Goal: Task Accomplishment & Management: Manage account settings

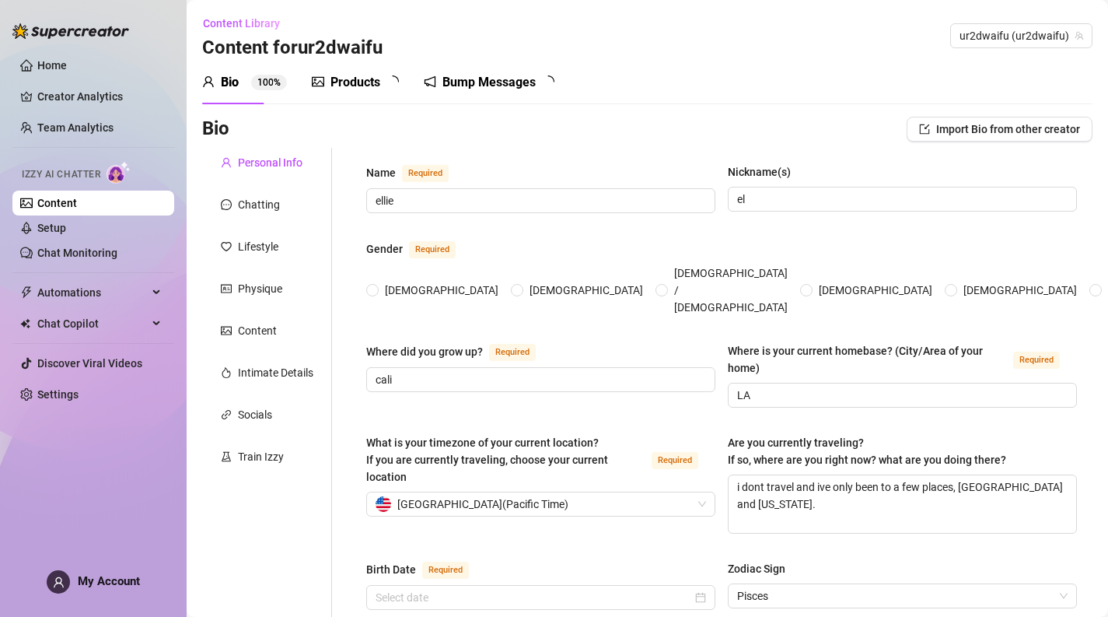
radio input "true"
type input "[DATE]"
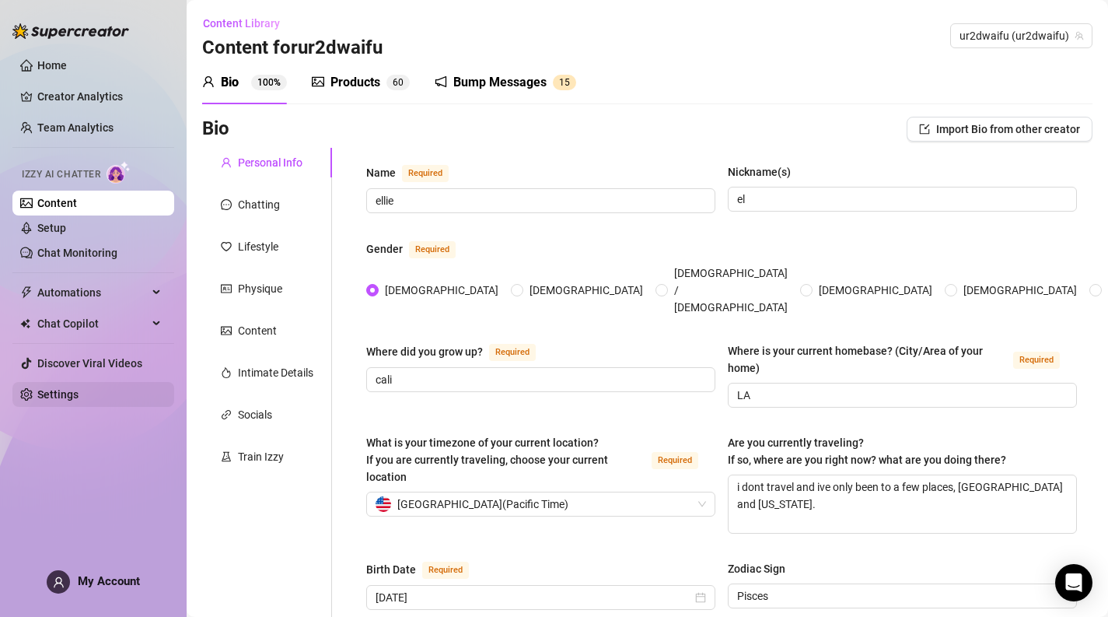
click at [79, 401] on link "Settings" at bounding box center [57, 394] width 41 height 12
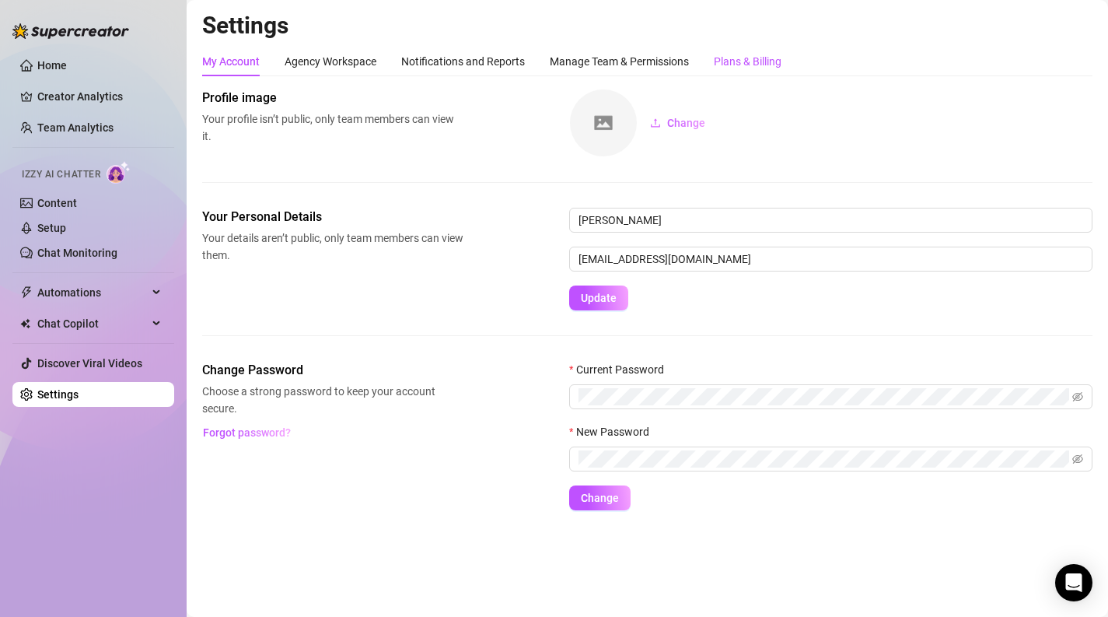
click at [775, 53] on div "Plans & Billing" at bounding box center [748, 61] width 68 height 17
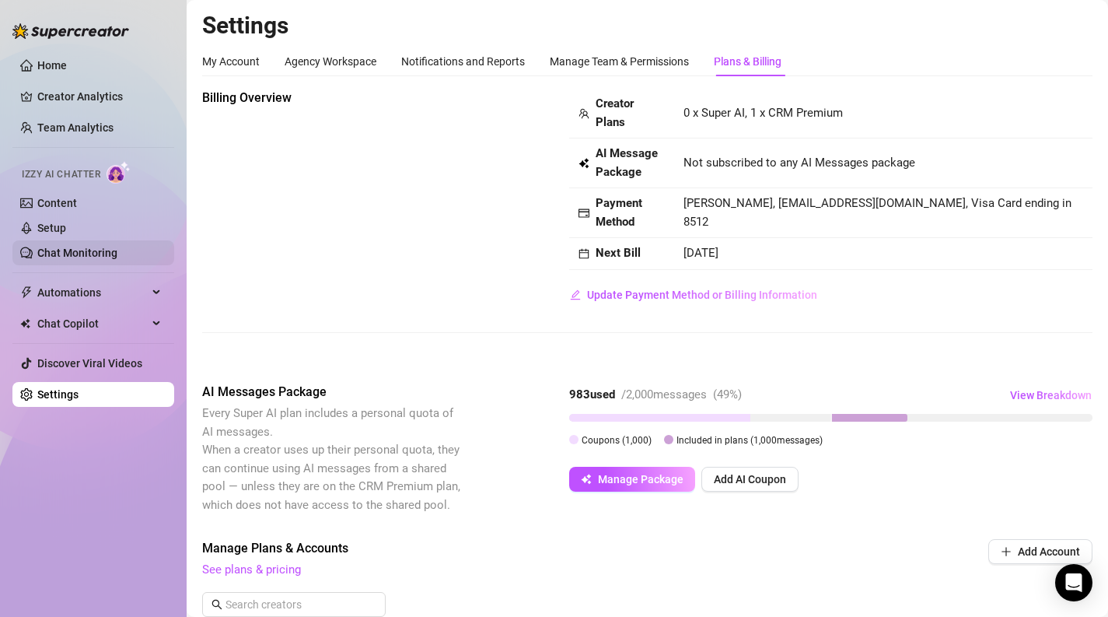
click at [117, 255] on link "Chat Monitoring" at bounding box center [77, 253] width 80 height 12
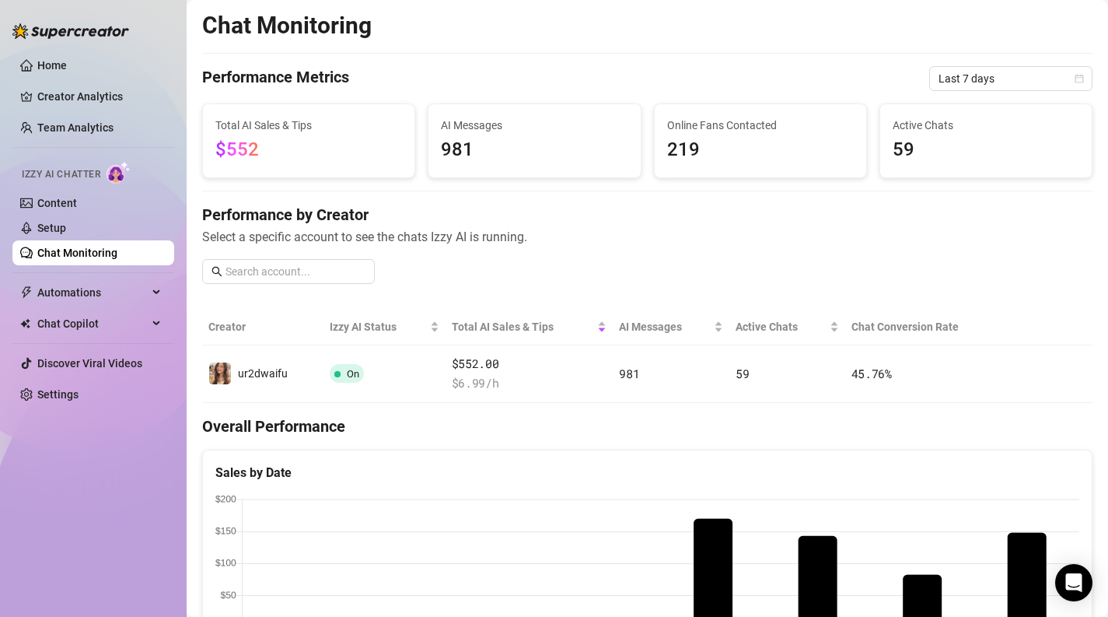
click at [117, 247] on link "Chat Monitoring" at bounding box center [77, 253] width 80 height 12
click at [121, 280] on span "Automations" at bounding box center [92, 292] width 110 height 25
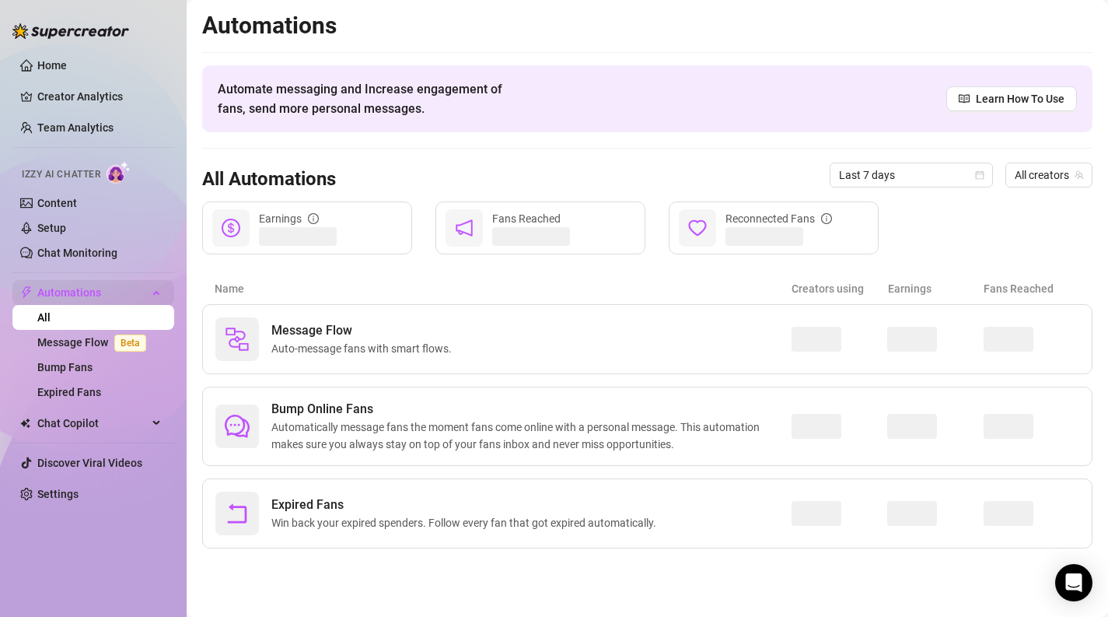
click at [121, 282] on span "Automations" at bounding box center [92, 292] width 110 height 25
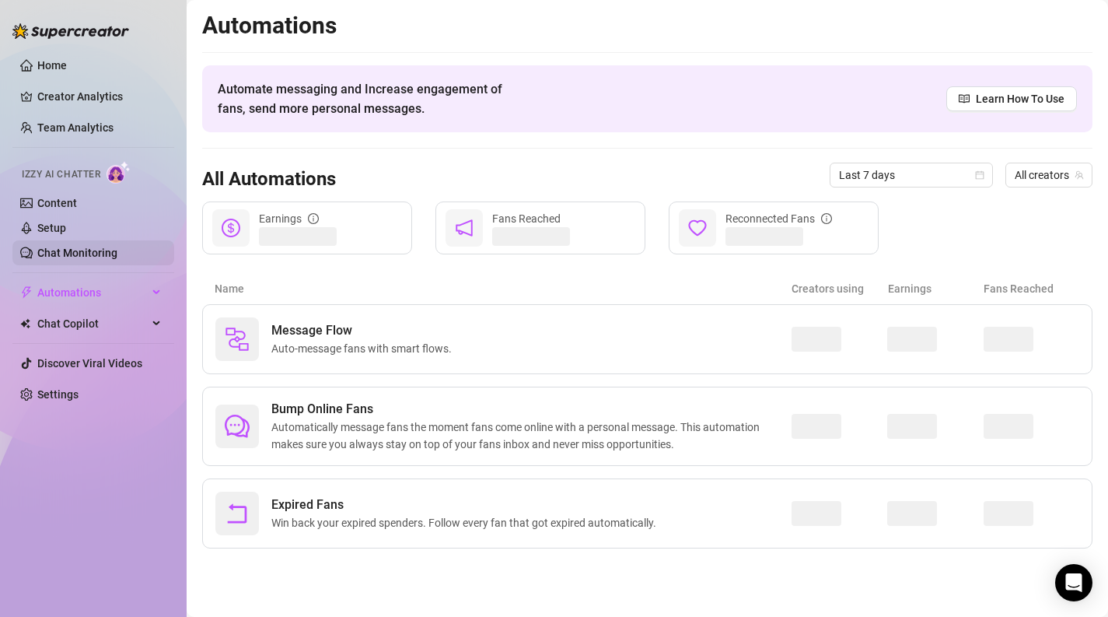
click at [117, 255] on link "Chat Monitoring" at bounding box center [77, 253] width 80 height 12
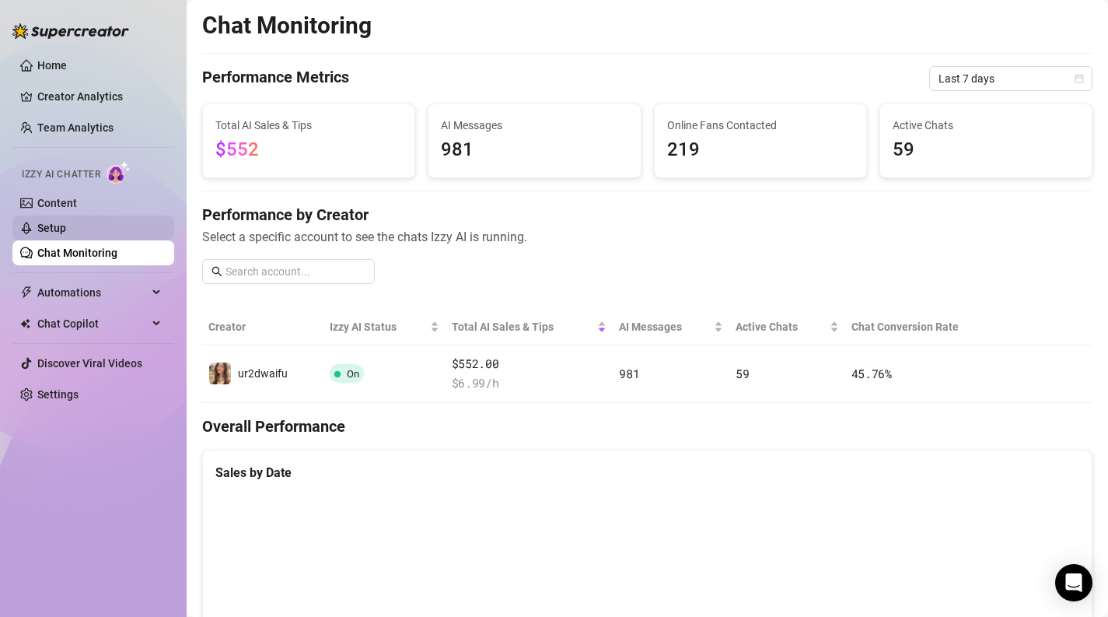
click at [66, 234] on link "Setup" at bounding box center [51, 228] width 29 height 12
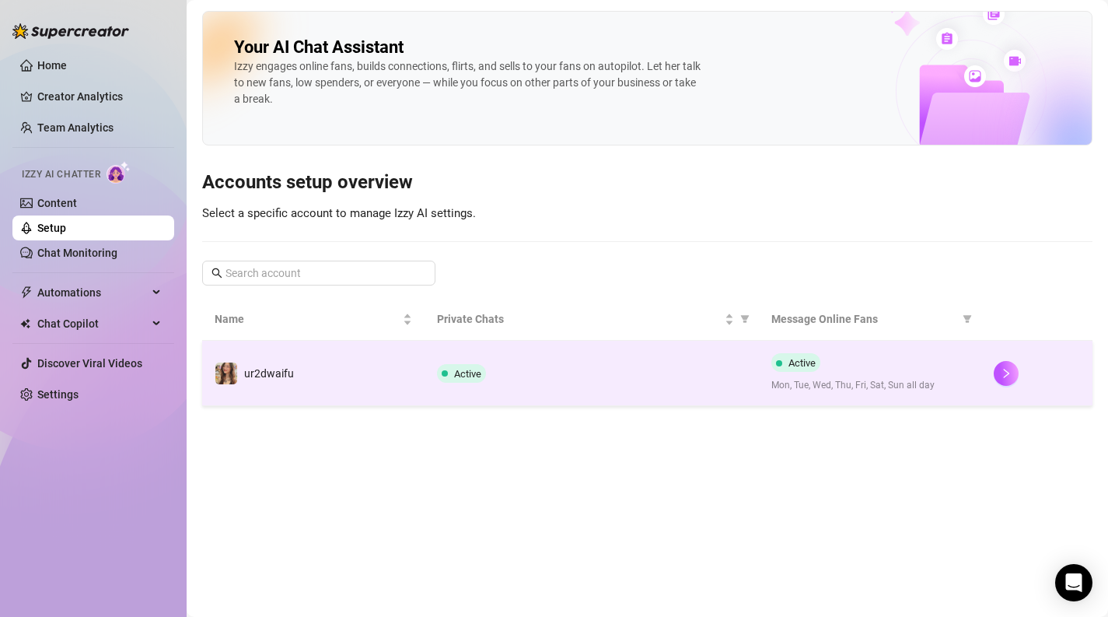
click at [506, 373] on div "Active" at bounding box center [591, 373] width 309 height 19
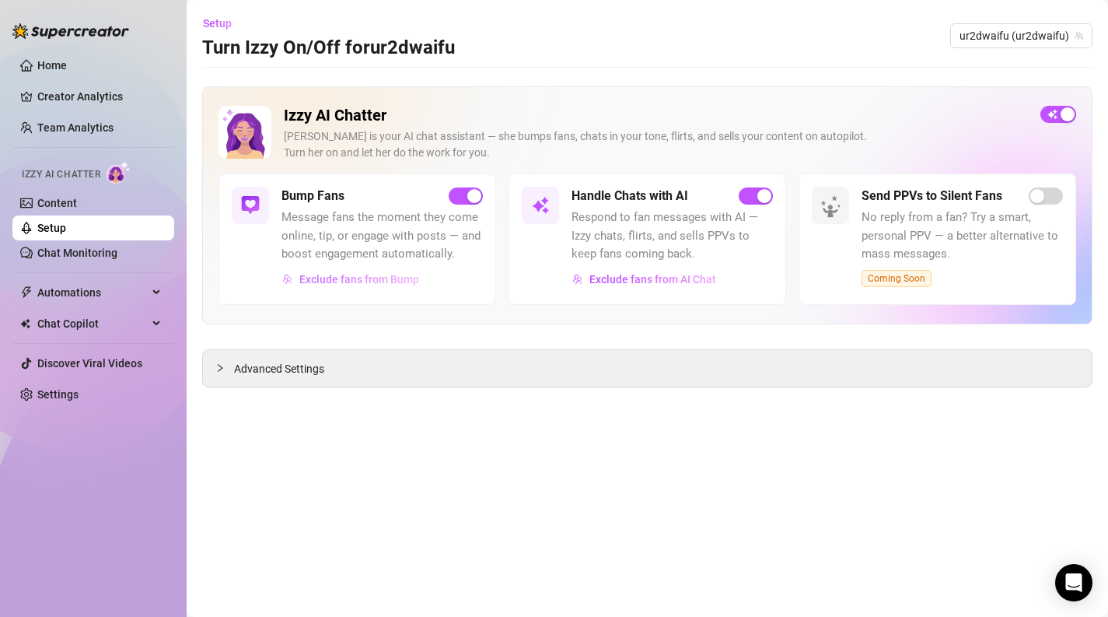
click at [359, 271] on button "Exclude fans from Bump" at bounding box center [351, 279] width 138 height 25
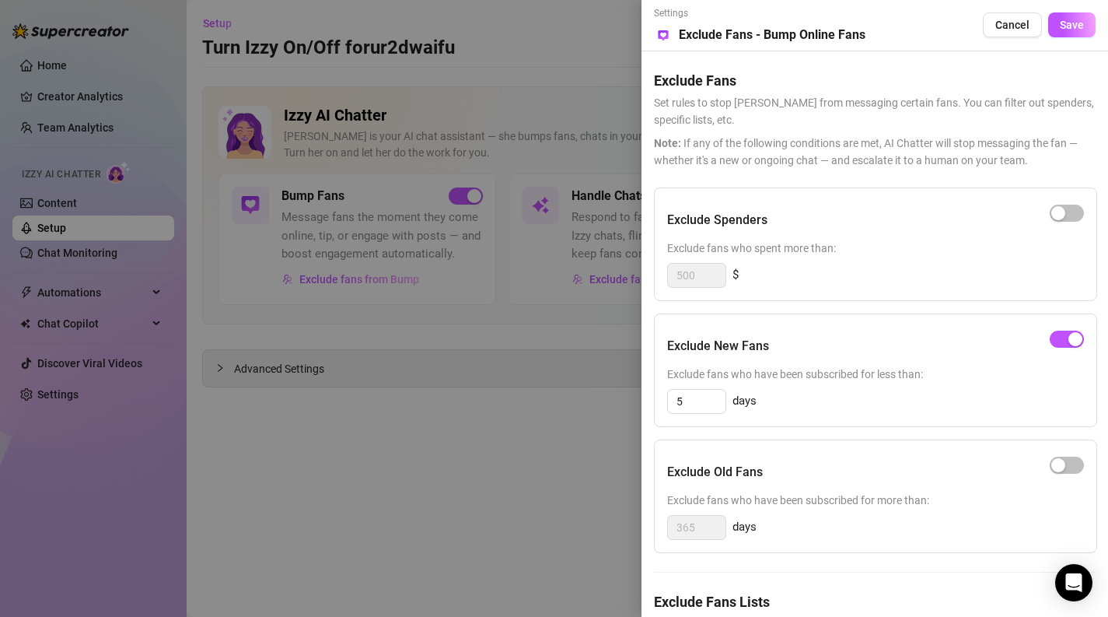
click at [404, 455] on div at bounding box center [554, 308] width 1108 height 617
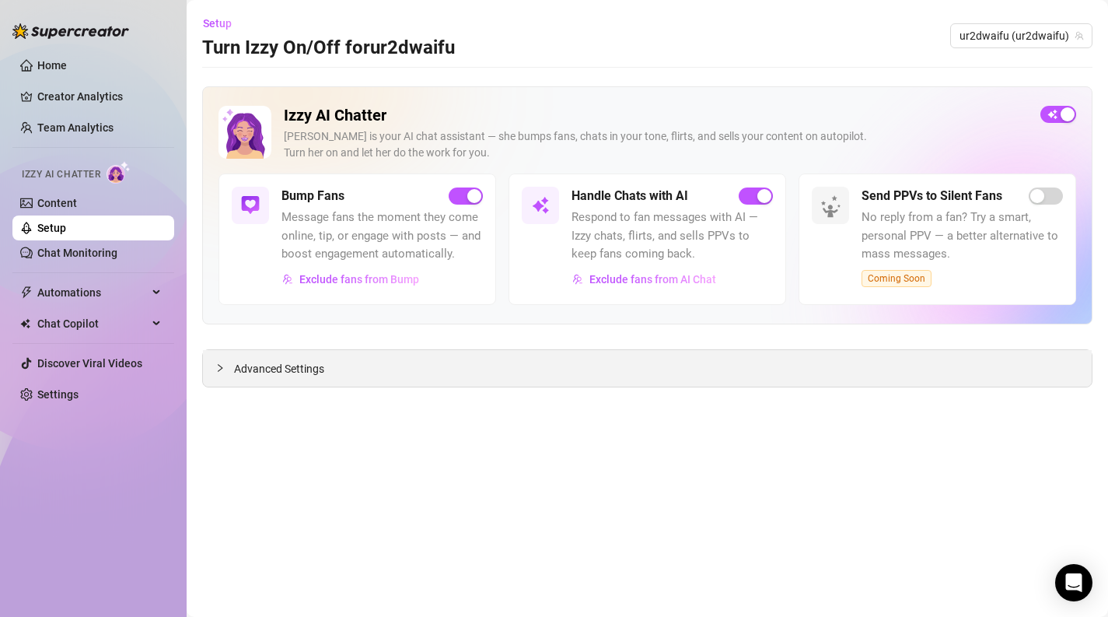
click at [333, 367] on div "Advanced Settings" at bounding box center [647, 368] width 889 height 37
click at [217, 363] on icon "collapsed" at bounding box center [219, 367] width 9 height 9
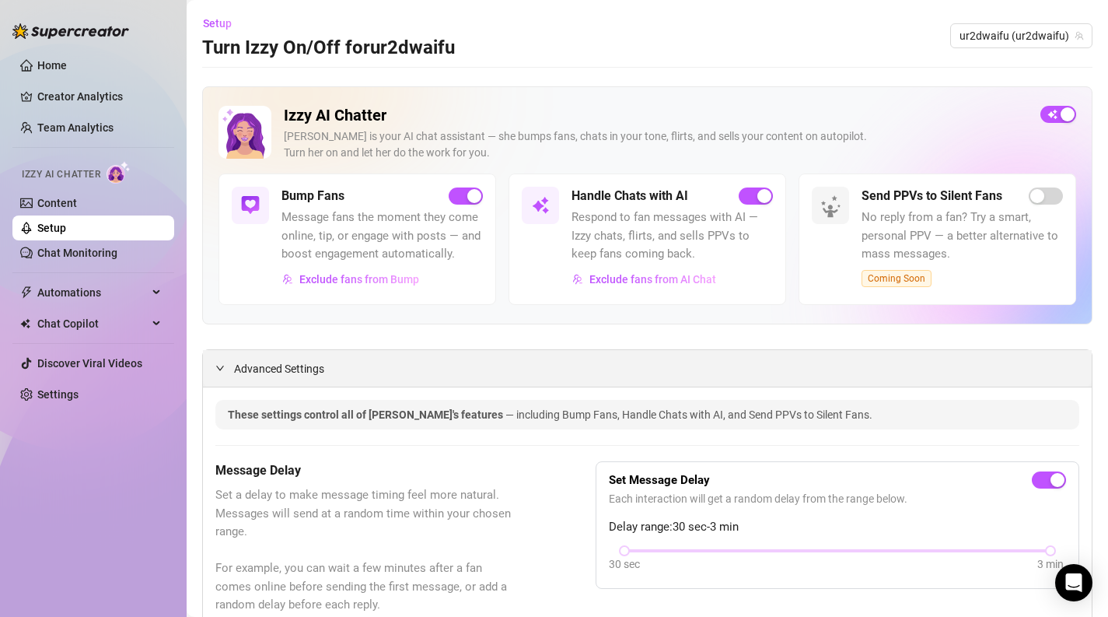
click at [226, 369] on div at bounding box center [224, 367] width 19 height 17
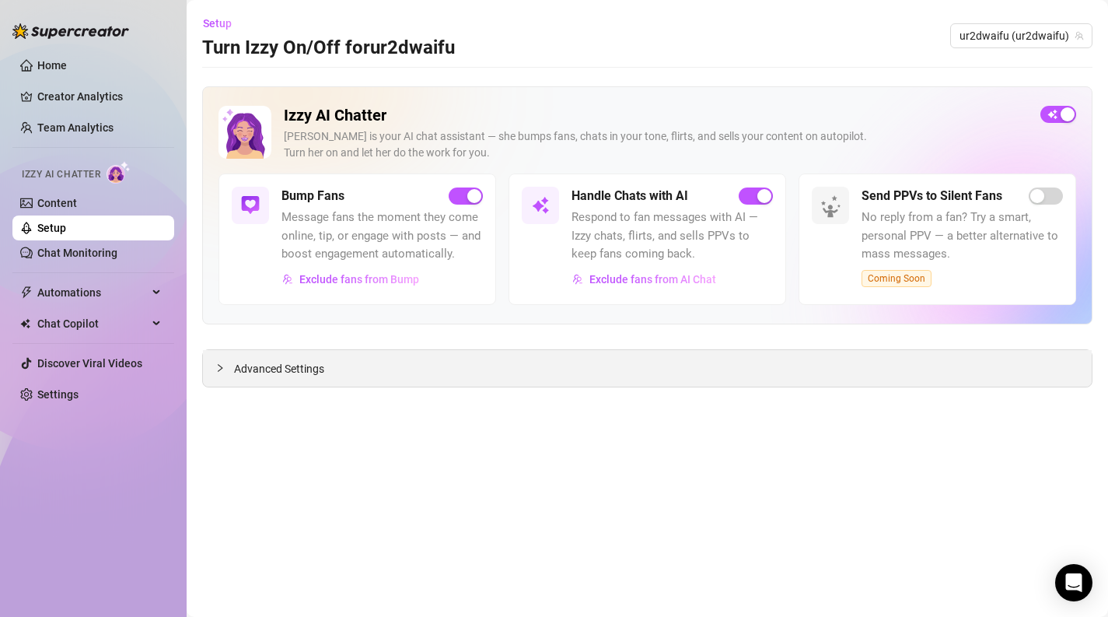
click at [226, 369] on div at bounding box center [224, 367] width 19 height 17
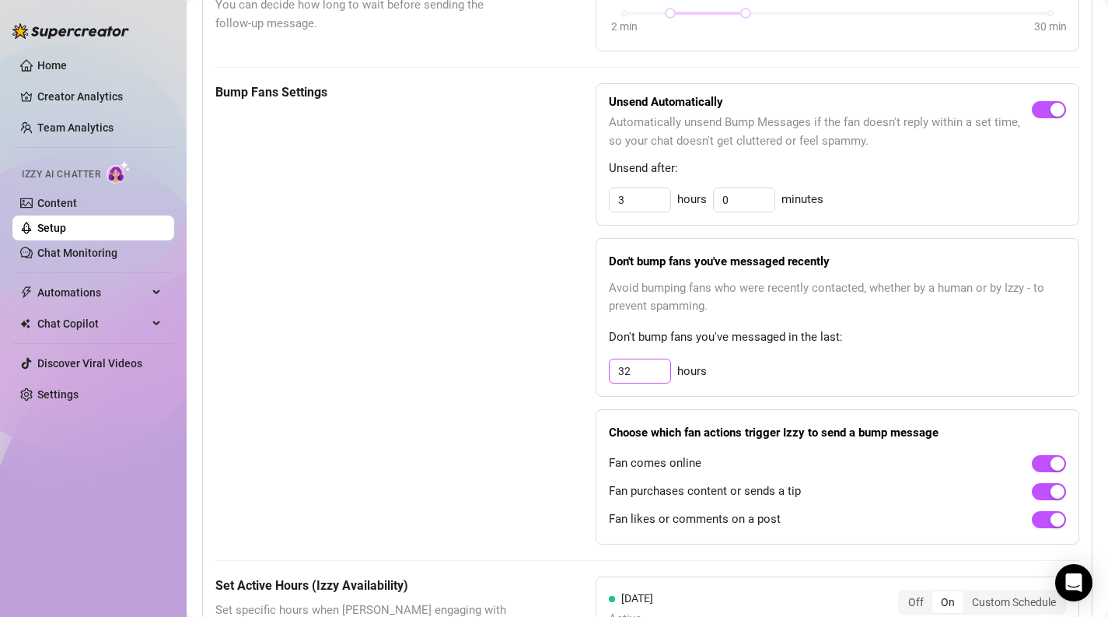
scroll to position [713, 0]
click at [655, 369] on input "32" at bounding box center [640, 370] width 61 height 23
drag, startPoint x: 646, startPoint y: 369, endPoint x: 542, endPoint y: 369, distance: 103.5
click at [542, 369] on div "Bump Fans Settings Unsend Automatically Automatically unsend Bump Messages if t…" at bounding box center [647, 312] width 864 height 461
type input "76"
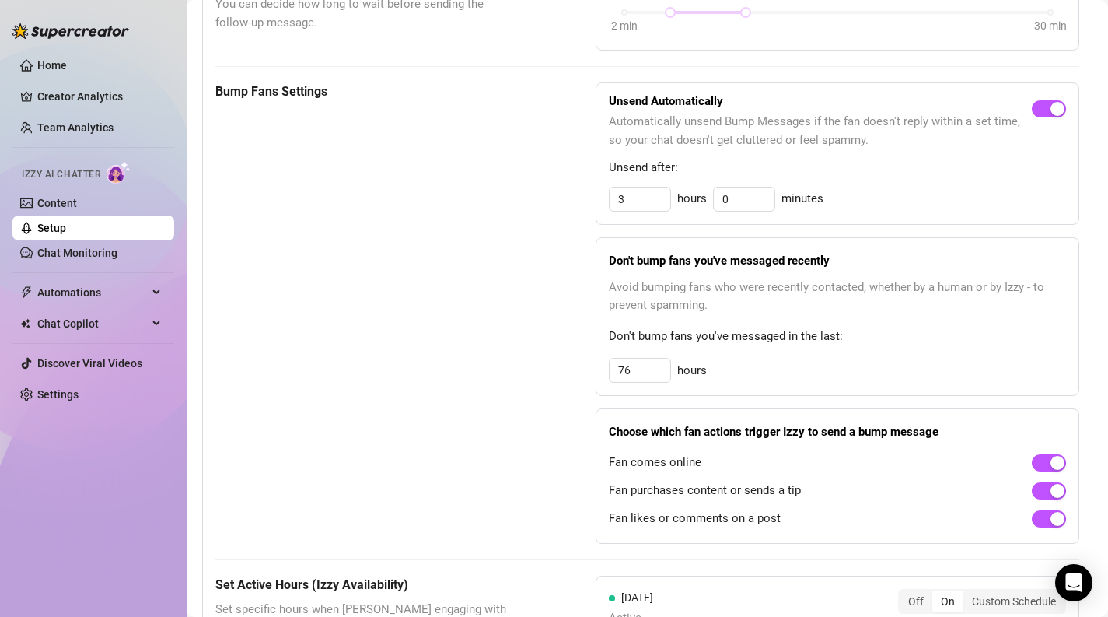
click at [424, 345] on div "Bump Fans Settings" at bounding box center [366, 312] width 303 height 461
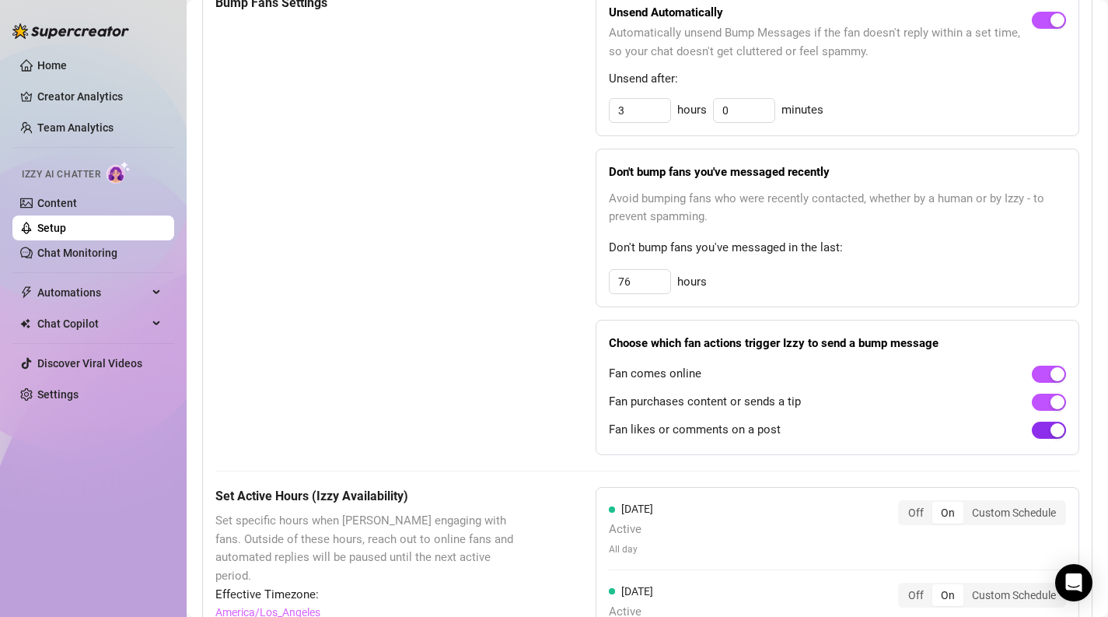
scroll to position [800, 0]
click at [1057, 406] on div "button" at bounding box center [1058, 404] width 14 height 14
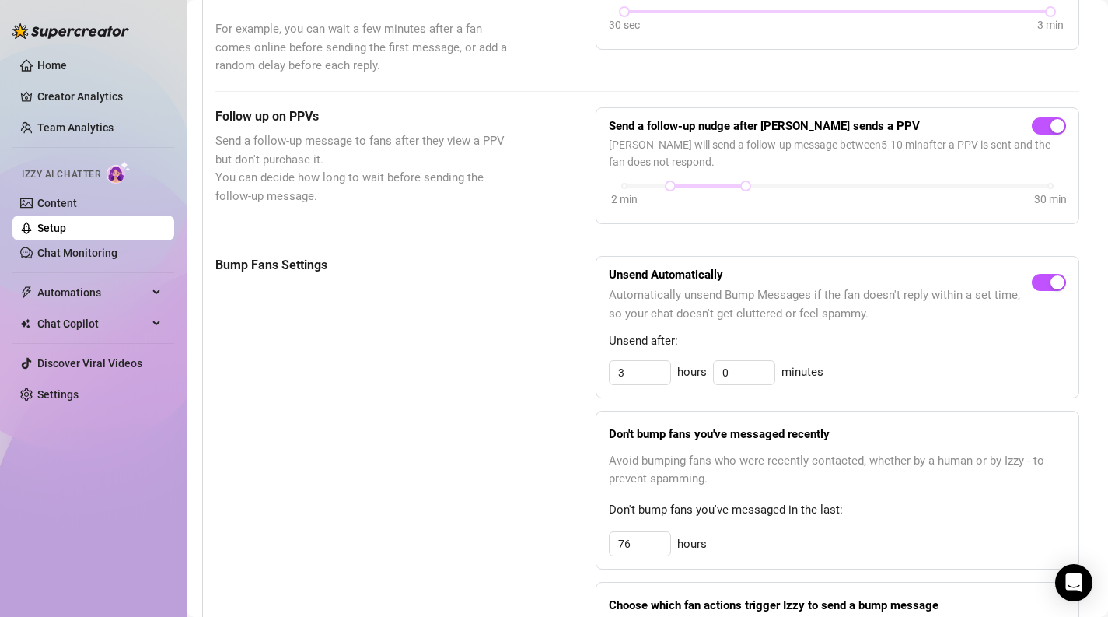
scroll to position [0, 0]
